Goal: Transaction & Acquisition: Purchase product/service

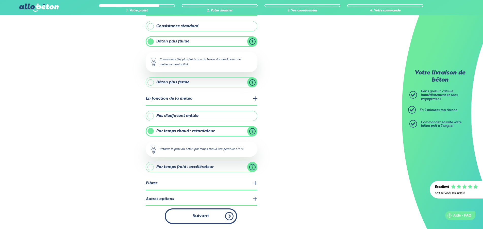
click at [213, 215] on button "Suivant" at bounding box center [201, 215] width 72 height 15
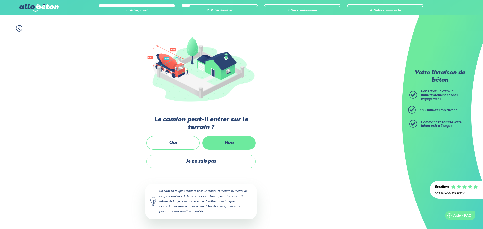
click at [217, 141] on label "Non" at bounding box center [228, 142] width 53 height 13
click at [0, 0] on input "Non" at bounding box center [0, 0] width 0 height 0
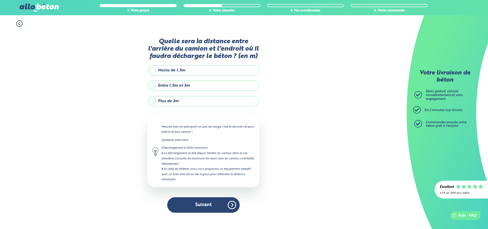
click at [154, 86] on label "Entre 1,5m et 3m" at bounding box center [203, 86] width 112 height 10
click at [0, 0] on input "Entre 1,5m et 3m" at bounding box center [0, 0] width 0 height 0
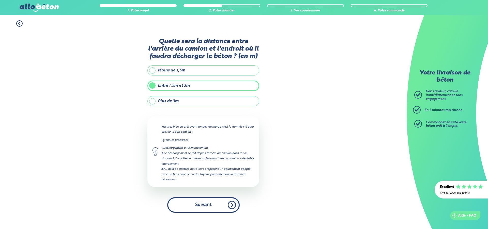
click at [204, 207] on button "Suivant" at bounding box center [203, 204] width 72 height 15
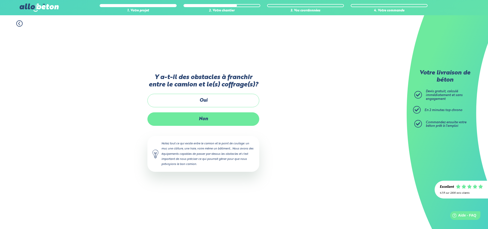
click at [192, 121] on label "Non" at bounding box center [203, 118] width 112 height 13
click at [0, 0] on input "Non" at bounding box center [0, 0] width 0 height 0
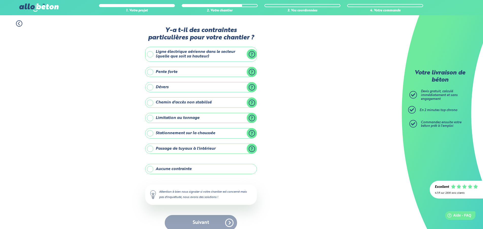
click at [151, 134] on label "Stationnement sur la chaussée" at bounding box center [201, 133] width 112 height 10
click at [0, 0] on input "Stationnement sur la chaussée" at bounding box center [0, 0] width 0 height 0
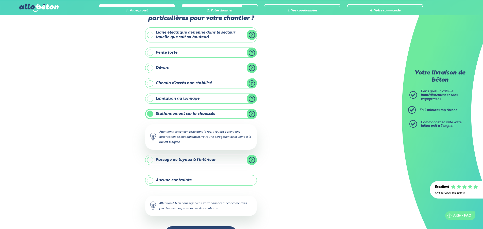
scroll to position [37, 0]
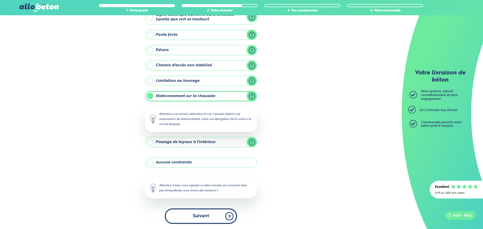
click at [197, 216] on button "Suivant" at bounding box center [201, 215] width 72 height 15
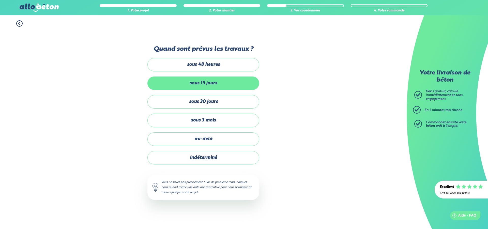
click at [197, 85] on label "sous 15 jours" at bounding box center [203, 82] width 112 height 13
click at [0, 0] on input "sous 15 jours" at bounding box center [0, 0] width 0 height 0
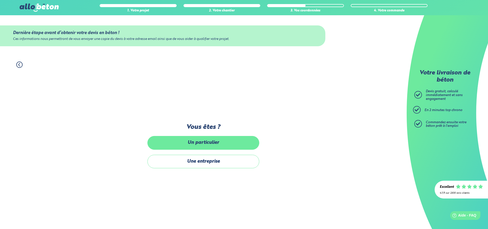
click at [201, 142] on label "Un particulier" at bounding box center [203, 142] width 112 height 13
click at [0, 0] on input "Un particulier" at bounding box center [0, 0] width 0 height 0
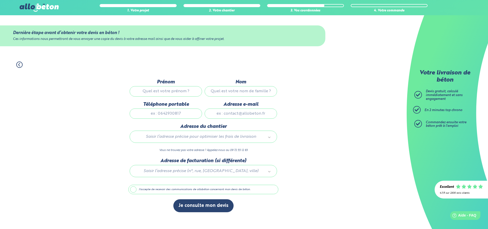
click at [174, 92] on input "Prénom" at bounding box center [166, 91] width 72 height 10
click at [175, 92] on input "Prénom" at bounding box center [166, 91] width 72 height 10
click at [216, 89] on input "Nom" at bounding box center [240, 91] width 72 height 10
click at [175, 89] on input "Prénom" at bounding box center [166, 91] width 72 height 10
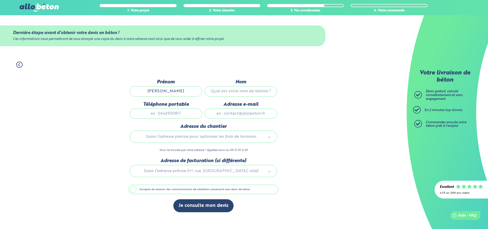
type input "dominique"
type input "jauneau"
click at [175, 110] on input "Téléphone portable" at bounding box center [166, 113] width 72 height 10
type input "0619437145"
click at [234, 114] on input "Adresse e-mail" at bounding box center [240, 113] width 72 height 10
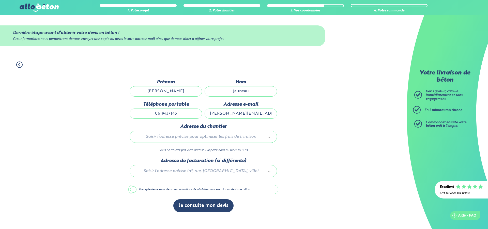
type input "dominique.jauneau@hotmail.fr"
click at [198, 137] on body "09 72 55 12 83 Conseils et Appel Gratuits nos produits le béton prêt à l'emploi…" at bounding box center [244, 114] width 488 height 229
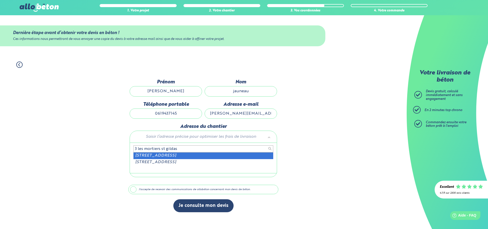
type input "3 les mortiers st gildas"
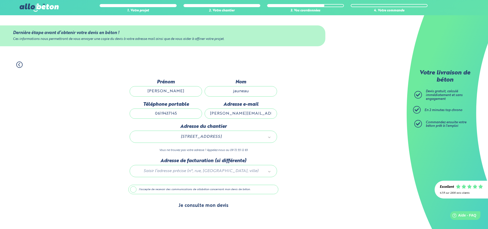
click at [194, 207] on button "Je consulte mon devis" at bounding box center [203, 205] width 60 height 13
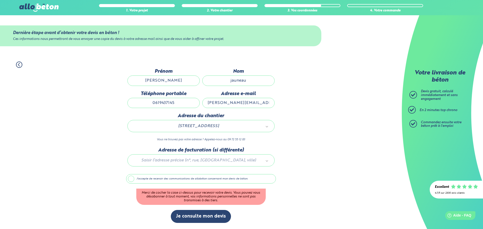
click at [133, 180] on label "J'accepte de recevoir des communications de allobéton concernant mon devis de b…" at bounding box center [201, 179] width 150 height 10
click at [0, 0] on input "J'accepte de recevoir des communications de allobéton concernant mon devis de b…" at bounding box center [0, 0] width 0 height 0
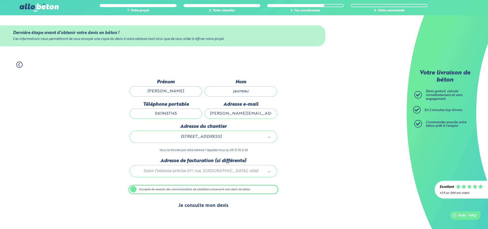
click at [208, 205] on button "Je consulte mon devis" at bounding box center [203, 205] width 60 height 13
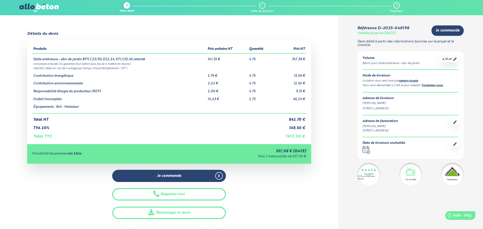
click at [454, 144] on icon at bounding box center [455, 144] width 4 height 4
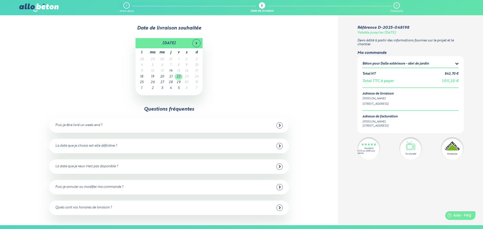
click at [178, 77] on td "22" at bounding box center [179, 77] width 8 height 6
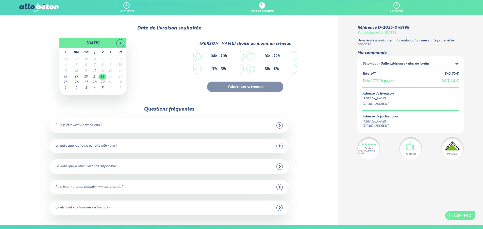
click at [198, 69] on div "13h - 15h" at bounding box center [219, 69] width 50 height 10
checkbox input "true"
click at [234, 86] on button "Valider ces créneaux" at bounding box center [245, 87] width 76 height 10
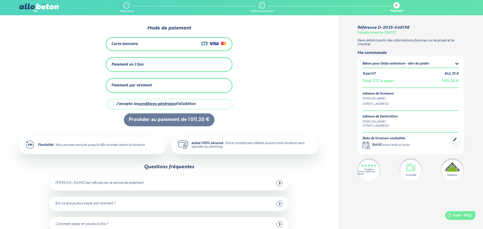
click at [112, 104] on label "J'accepte les conditions générales d'allobéton" at bounding box center [169, 104] width 127 height 10
checkbox input "true"
click at [144, 42] on div "Carte bancaire" at bounding box center [168, 43] width 115 height 7
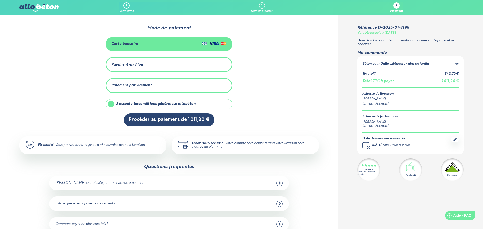
click at [151, 85] on div "Paiement par virement" at bounding box center [131, 85] width 40 height 4
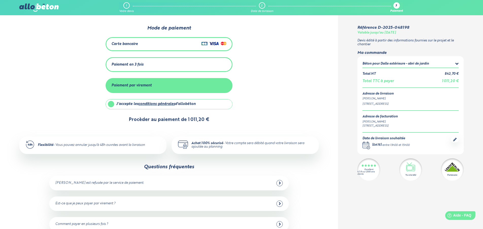
click at [161, 120] on button "Procèder au paiement de 1 011,20 €" at bounding box center [169, 119] width 91 height 13
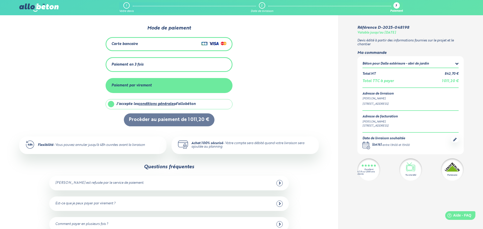
click at [126, 44] on div "Carte bancaire" at bounding box center [124, 44] width 26 height 4
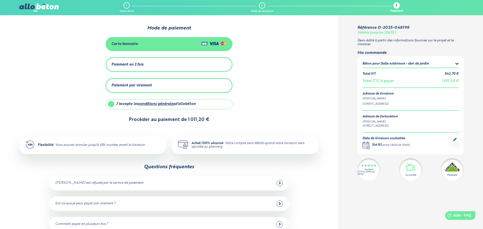
click at [161, 119] on button "Procèder au paiement de 1 011,20 €" at bounding box center [169, 119] width 91 height 13
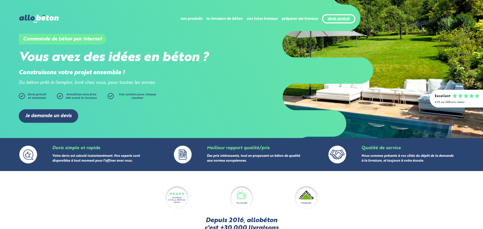
click at [339, 20] on link "devis gratuit" at bounding box center [339, 19] width 22 height 4
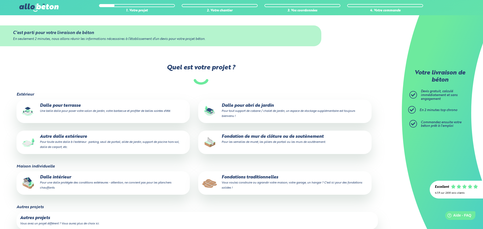
click at [238, 108] on p "Dalle pour abri de jardin Pour tout support de cabane / chalet de jardin, un es…" at bounding box center [285, 110] width 166 height 15
click at [0, 0] on input "Dalle pour abri de jardin Pour tout support de cabane / chalet de jardin, un es…" at bounding box center [0, 0] width 0 height 0
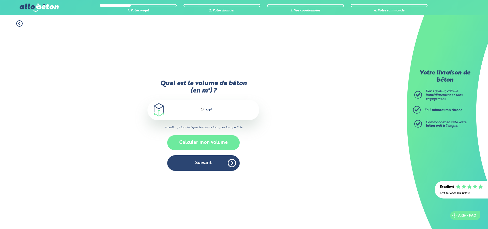
click at [198, 145] on button "Calculer mon volume" at bounding box center [203, 142] width 72 height 15
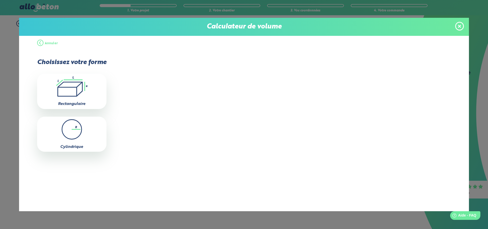
click at [68, 89] on icon ".icon-calc-rectanglea{fill:none;stroke-linecap:round;stroke-width:3px;stroke:#6…" at bounding box center [72, 86] width 64 height 20
type input "0"
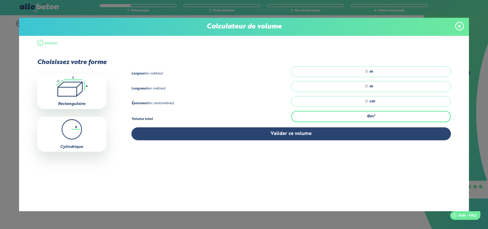
click at [333, 73] on input "number" at bounding box center [332, 71] width 72 height 5
type input "3"
type input "3.94"
click at [356, 85] on input "number" at bounding box center [332, 86] width 72 height 5
type input "7"
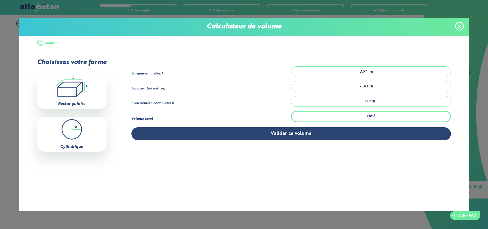
type input "7.30"
click at [363, 103] on input "number" at bounding box center [332, 101] width 72 height 5
type input "0.288"
type input "1"
type input "4.602"
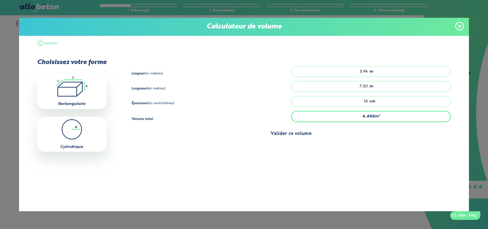
type input "16"
click at [300, 136] on button "Valider ce volume" at bounding box center [290, 133] width 319 height 13
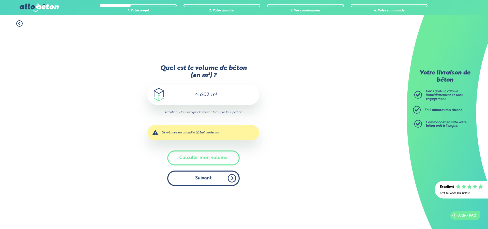
click at [199, 179] on button "Suivant" at bounding box center [203, 177] width 72 height 15
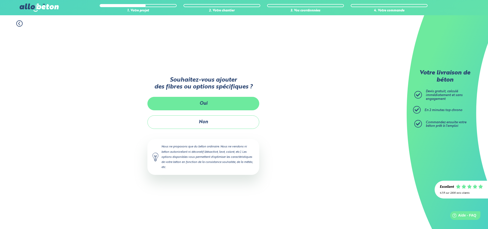
click at [193, 107] on button "Oui" at bounding box center [203, 103] width 112 height 13
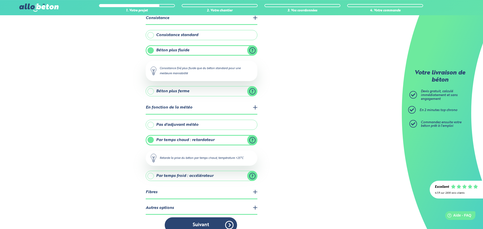
scroll to position [43, 0]
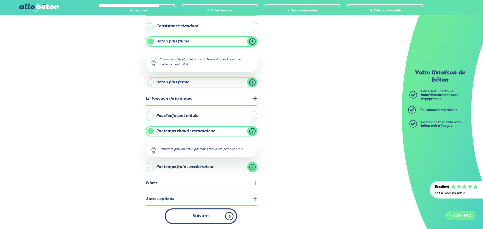
click at [197, 216] on button "Suivant" at bounding box center [201, 215] width 72 height 15
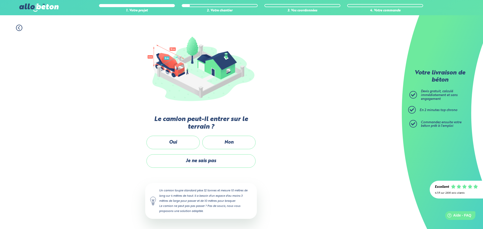
scroll to position [36, 0]
click at [216, 143] on label "Non" at bounding box center [228, 142] width 53 height 13
click at [0, 0] on input "Non" at bounding box center [0, 0] width 0 height 0
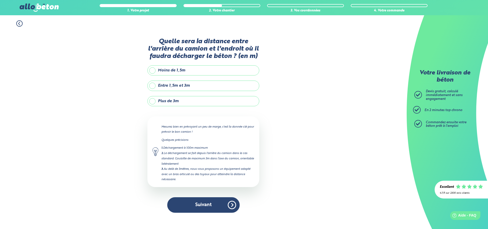
click at [162, 86] on label "Entre 1,5m et 3m" at bounding box center [203, 86] width 112 height 10
click at [0, 0] on input "Entre 1,5m et 3m" at bounding box center [0, 0] width 0 height 0
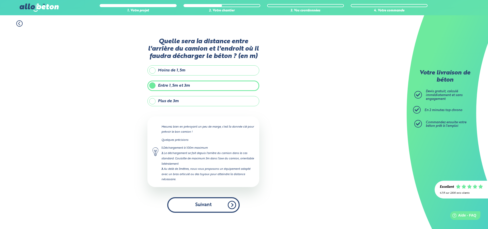
click at [196, 206] on button "Suivant" at bounding box center [203, 204] width 72 height 15
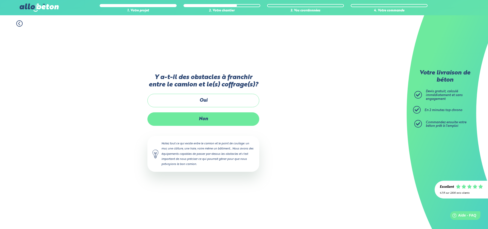
click at [188, 119] on label "Non" at bounding box center [203, 118] width 112 height 13
click at [0, 0] on input "Non" at bounding box center [0, 0] width 0 height 0
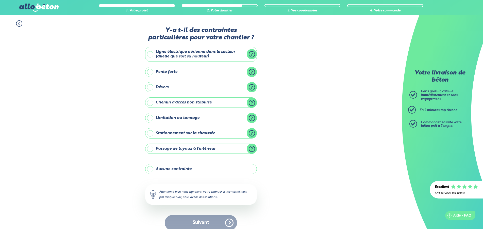
click at [175, 135] on label "Stationnement sur la chaussée" at bounding box center [201, 133] width 112 height 10
click at [0, 0] on input "Stationnement sur la chaussée" at bounding box center [0, 0] width 0 height 0
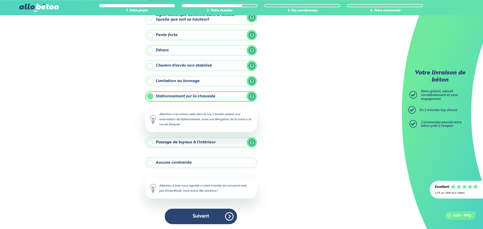
scroll to position [37, 0]
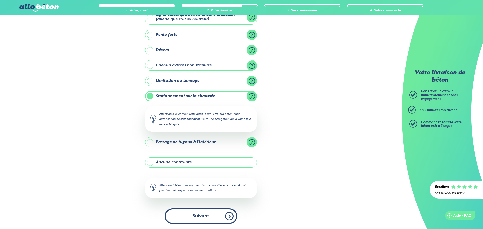
click at [204, 216] on button "Suivant" at bounding box center [201, 215] width 72 height 15
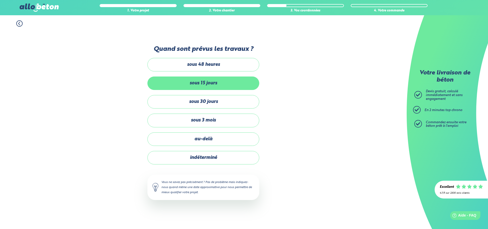
click at [197, 85] on label "sous 15 jours" at bounding box center [203, 82] width 112 height 13
click at [0, 0] on input "sous 15 jours" at bounding box center [0, 0] width 0 height 0
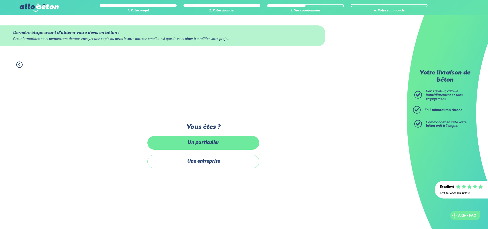
click at [204, 142] on label "Un particulier" at bounding box center [203, 142] width 112 height 13
click at [0, 0] on input "Un particulier" at bounding box center [0, 0] width 0 height 0
click at [0, 0] on div "Saisir l’adresse précise pour optimiser les frais de livraison" at bounding box center [0, 0] width 0 height 0
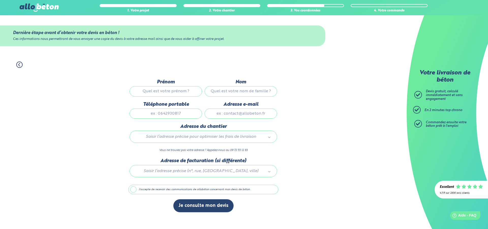
click at [168, 89] on input "Prénom" at bounding box center [166, 91] width 72 height 10
type input "dominique"
click at [226, 89] on input "Nom" at bounding box center [240, 91] width 72 height 10
click at [226, 91] on input "Nom" at bounding box center [240, 91] width 72 height 10
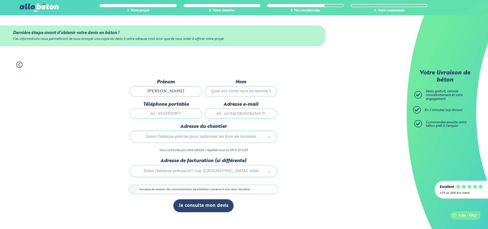
type input "jauneau"
type input "+33619437145"
type input "dominique.jauneau@hotmail.fr"
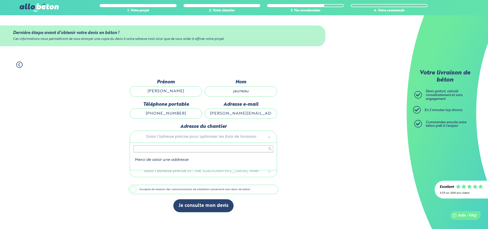
click at [190, 135] on body "09 72 55 12 83 Conseils et Appel Gratuits nos produits le béton prêt à l'emploi…" at bounding box center [244, 114] width 488 height 229
click at [189, 149] on input "text" at bounding box center [203, 148] width 140 height 7
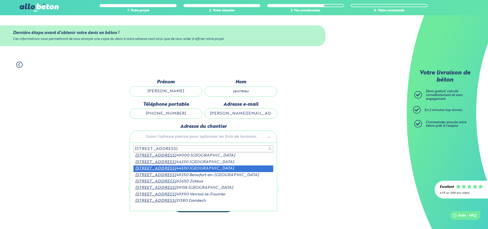
type input "3 rue des mortiers"
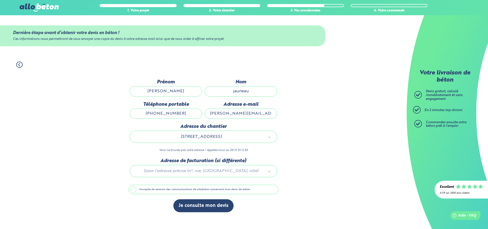
click at [133, 192] on label "J'accepte de recevoir des communications de allobéton concernant mon devis de b…" at bounding box center [203, 190] width 150 height 10
click at [0, 0] on input "J'accepte de recevoir des communications de allobéton concernant mon devis de b…" at bounding box center [0, 0] width 0 height 0
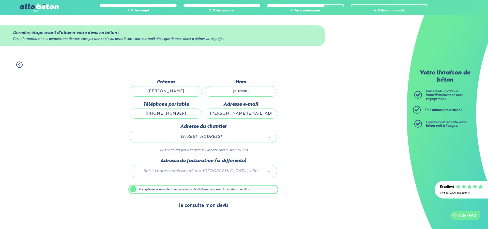
click at [203, 210] on button "Je consulte mon devis" at bounding box center [203, 205] width 60 height 13
